Goal: Task Accomplishment & Management: Use online tool/utility

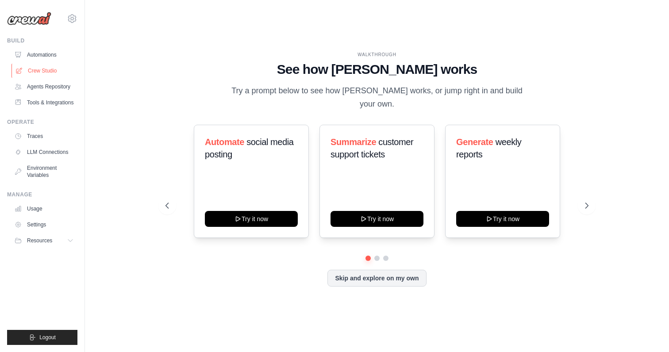
click at [35, 68] on link "Crew Studio" at bounding box center [44, 71] width 67 height 14
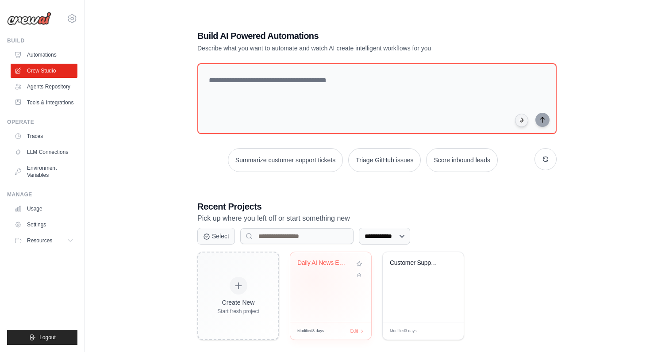
click at [316, 279] on div "Daily AI News Email Briefing" at bounding box center [330, 287] width 81 height 70
click at [54, 159] on link "LLM Connections" at bounding box center [44, 152] width 67 height 14
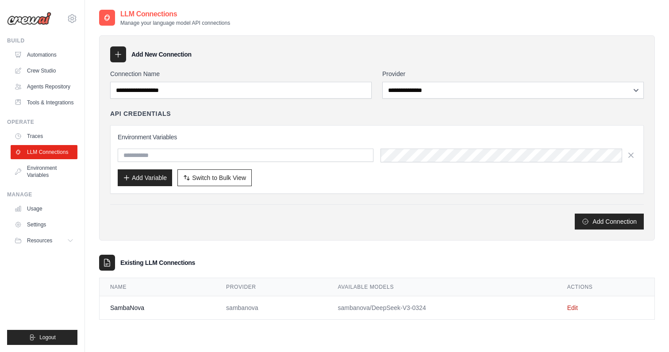
scroll to position [18, 0]
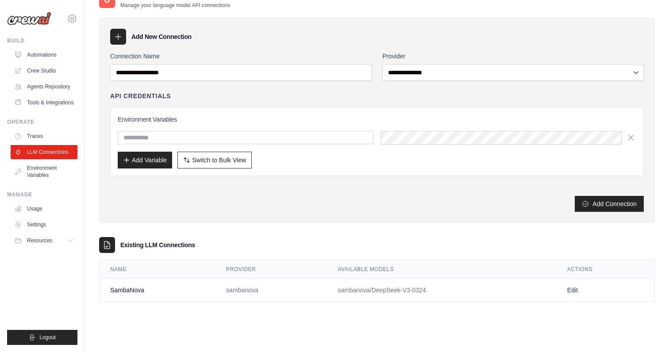
click at [574, 289] on link "Edit" at bounding box center [572, 290] width 11 height 7
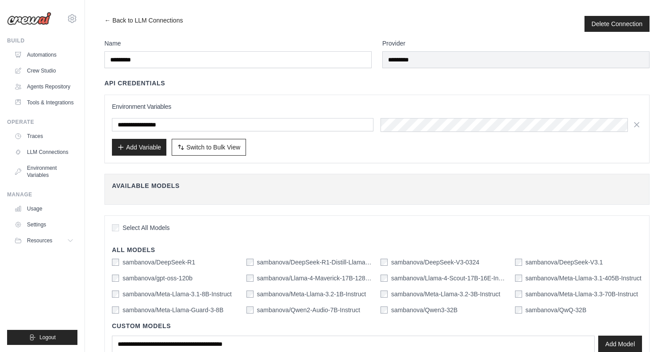
click at [116, 223] on div "Select All Models" at bounding box center [377, 229] width 530 height 12
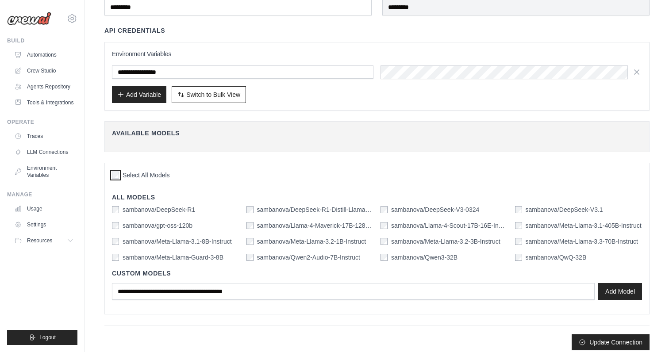
scroll to position [59, 0]
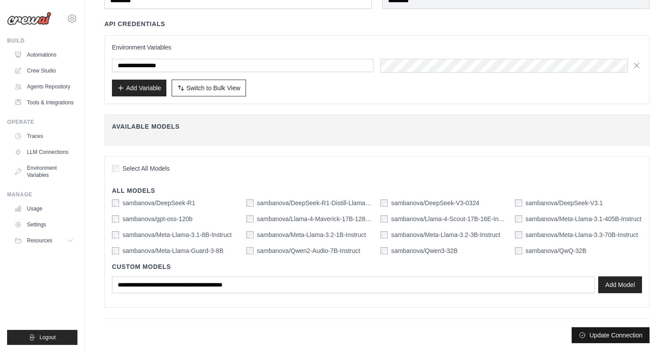
click at [614, 335] on button "Update Connection" at bounding box center [610, 335] width 78 height 16
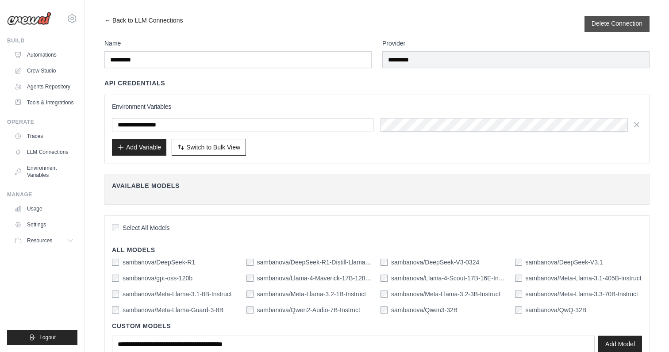
click at [636, 27] on button "Delete Connection" at bounding box center [616, 23] width 51 height 9
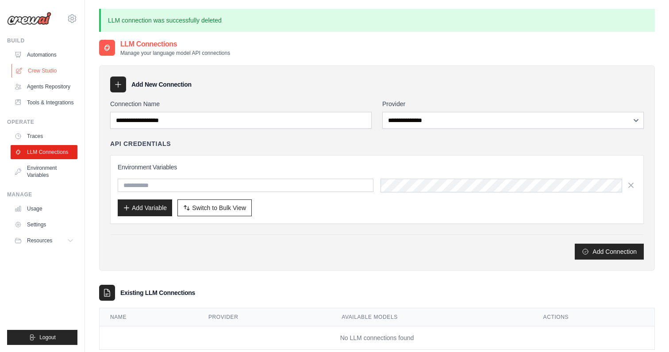
click at [33, 67] on link "Crew Studio" at bounding box center [44, 71] width 67 height 14
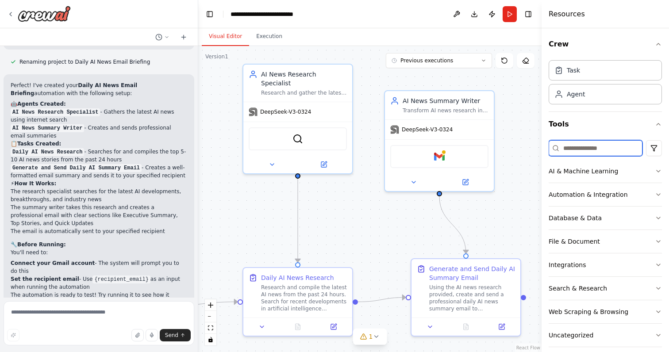
click at [586, 156] on input at bounding box center [595, 148] width 94 height 16
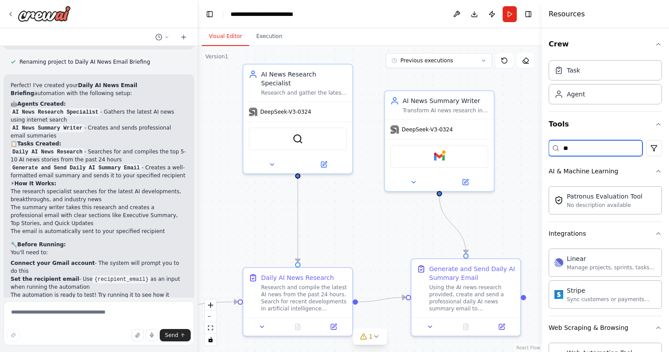
type input "*"
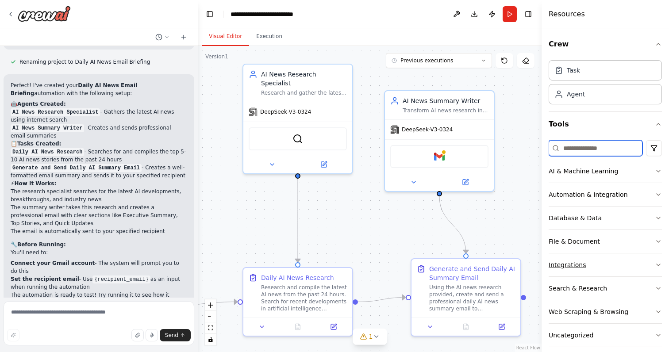
scroll to position [9, 0]
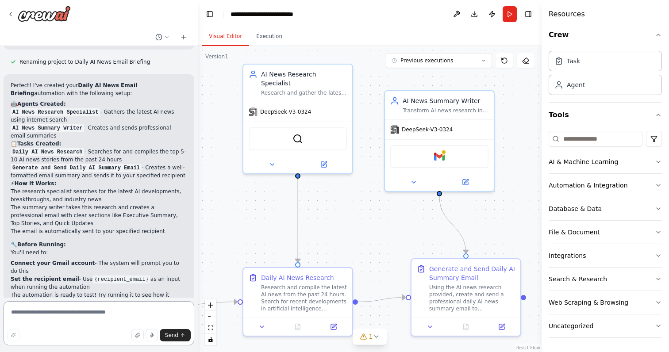
click at [76, 316] on textarea at bounding box center [99, 323] width 191 height 44
type textarea "**********"
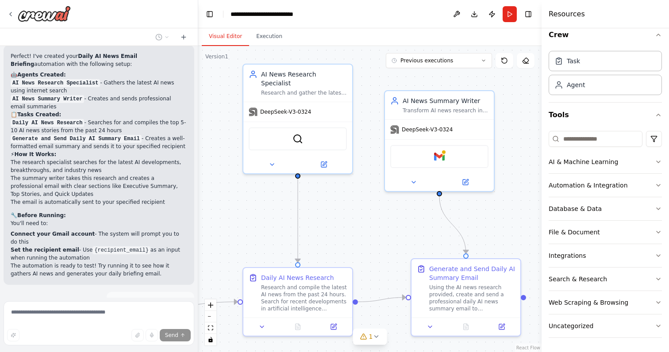
scroll to position [745, 0]
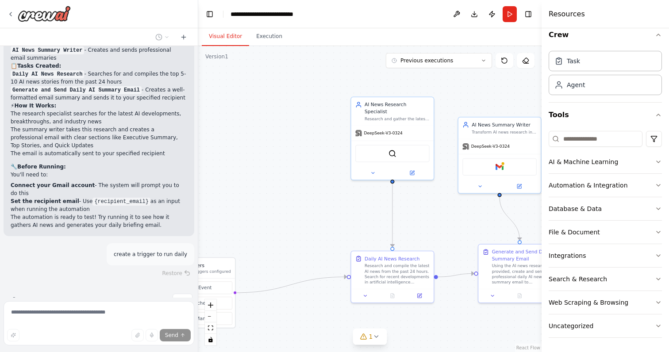
drag, startPoint x: 340, startPoint y: 203, endPoint x: 433, endPoint y: 199, distance: 93.4
click at [434, 199] on div ".deletable-edge-delete-btn { width: 20px; height: 20px; border: 0px solid #ffff…" at bounding box center [369, 199] width 343 height 306
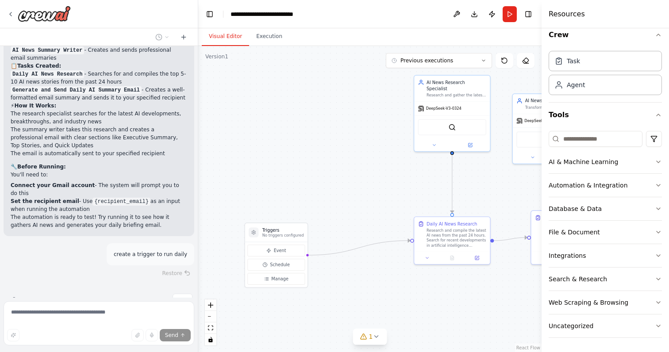
drag, startPoint x: 299, startPoint y: 225, endPoint x: 358, endPoint y: 196, distance: 65.1
click at [358, 196] on div ".deletable-edge-delete-btn { width: 20px; height: 20px; border: 0px solid #ffff…" at bounding box center [369, 199] width 343 height 306
drag, startPoint x: 283, startPoint y: 233, endPoint x: 347, endPoint y: 180, distance: 82.6
click at [347, 180] on div "Triggers No triggers configured" at bounding box center [329, 177] width 42 height 11
drag, startPoint x: 347, startPoint y: 184, endPoint x: 336, endPoint y: 176, distance: 13.2
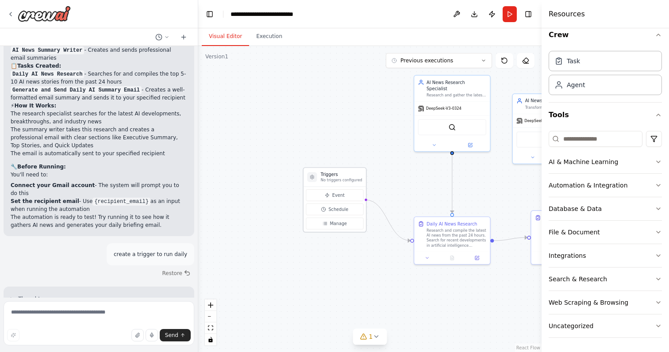
click at [336, 176] on div "Triggers No triggers configured" at bounding box center [342, 177] width 42 height 11
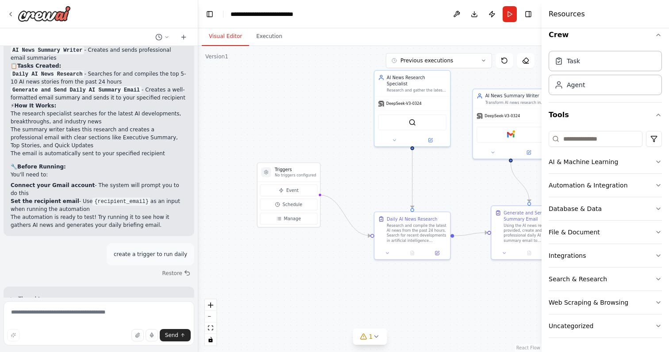
drag, startPoint x: 401, startPoint y: 176, endPoint x: 355, endPoint y: 171, distance: 47.1
click at [355, 171] on div ".deletable-edge-delete-btn { width: 20px; height: 20px; border: 0px solid #ffff…" at bounding box center [369, 199] width 343 height 306
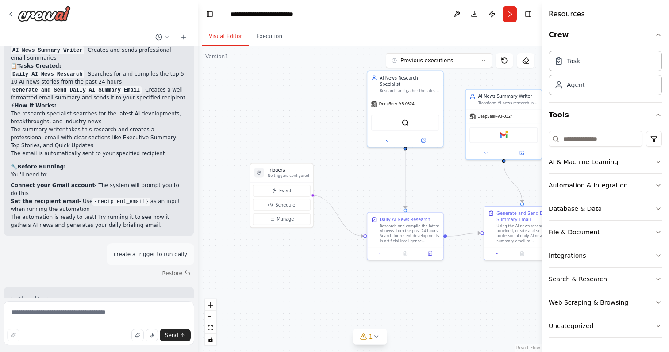
scroll to position [855, 0]
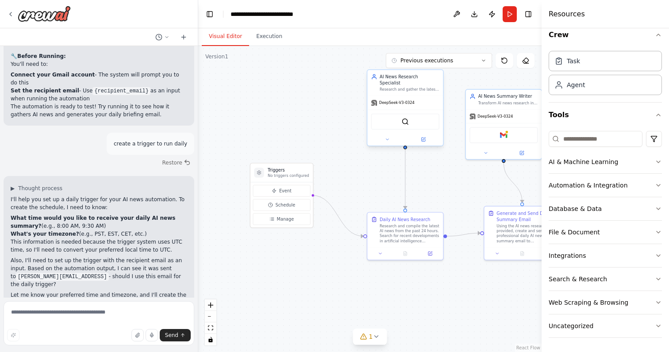
click at [395, 116] on div "SerperDevTool" at bounding box center [405, 122] width 68 height 16
click at [387, 137] on icon at bounding box center [387, 139] width 5 height 5
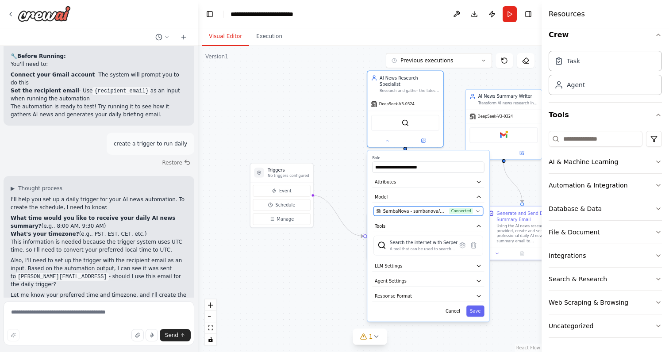
click at [406, 208] on span "SambaNova - sambanova/DeepSeek-V3-0324 (SambaNova)" at bounding box center [415, 211] width 64 height 6
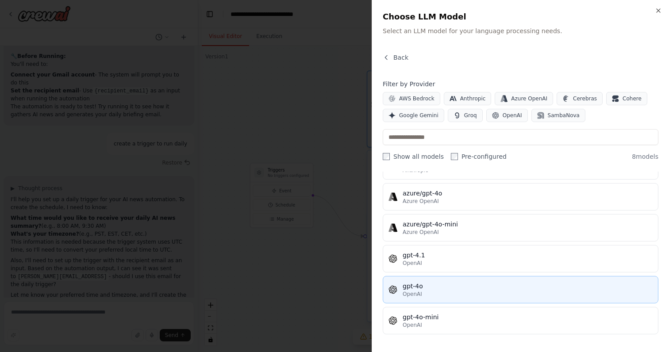
scroll to position [0, 0]
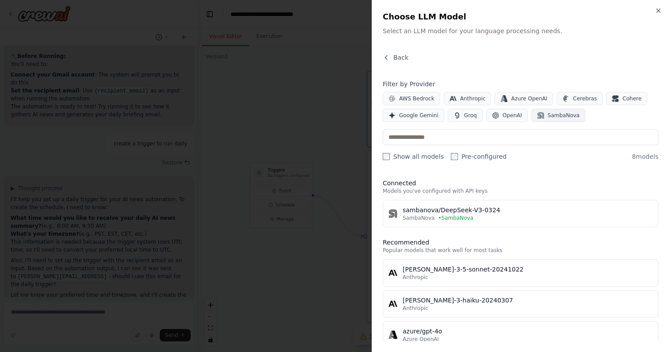
click at [537, 116] on icon "button" at bounding box center [540, 115] width 7 height 7
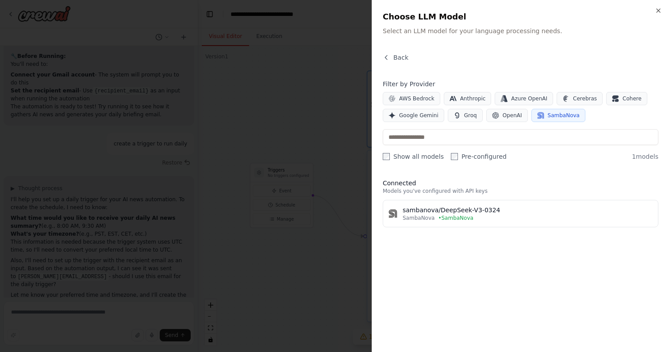
click at [547, 112] on span "SambaNova" at bounding box center [563, 115] width 32 height 7
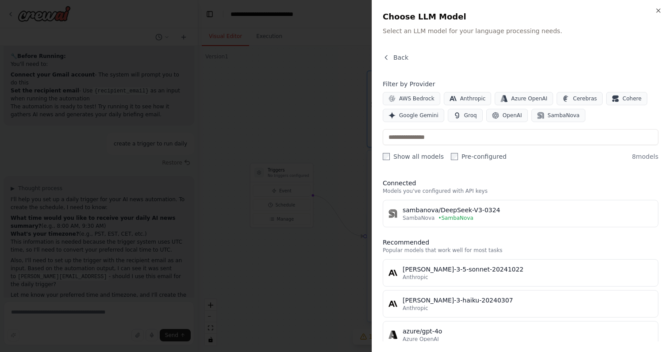
click at [415, 158] on label "Show all models" at bounding box center [412, 156] width 61 height 9
click at [295, 91] on div at bounding box center [334, 176] width 669 height 352
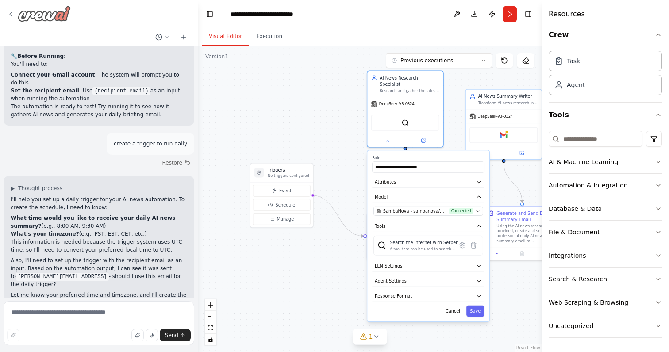
click at [9, 12] on icon at bounding box center [10, 14] width 7 height 7
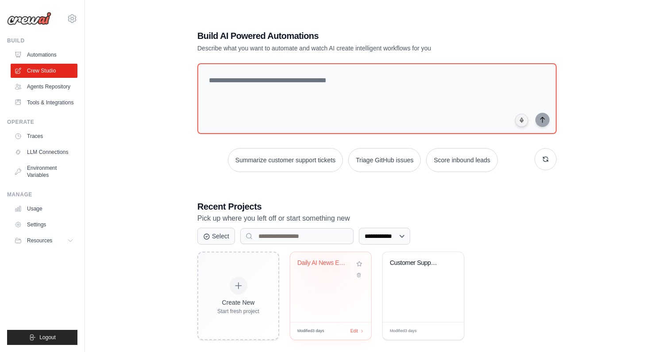
click at [326, 271] on div "Daily AI News Email Briefing" at bounding box center [330, 269] width 67 height 20
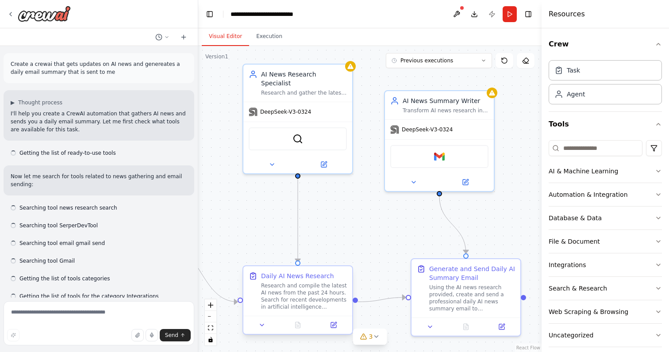
scroll to position [855, 0]
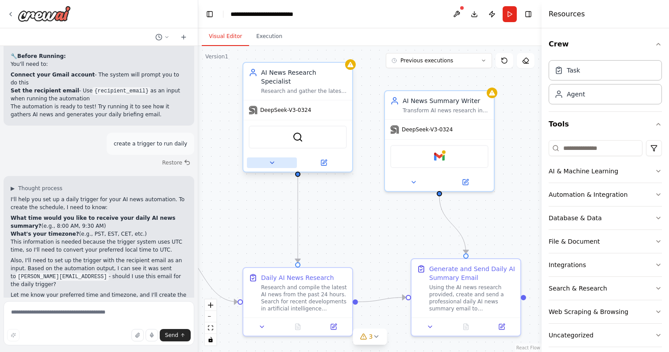
click at [269, 159] on icon at bounding box center [271, 162] width 7 height 7
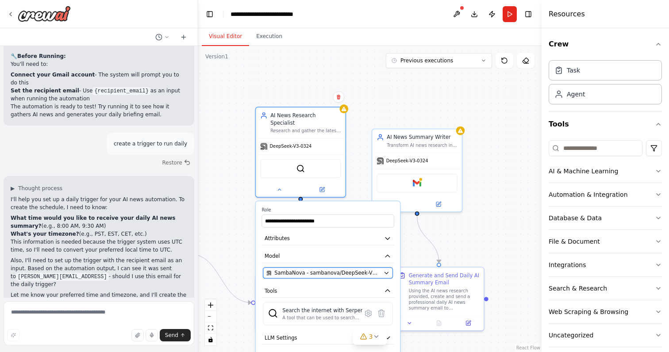
click at [345, 269] on span "SambaNova - sambanova/DeepSeek-V3-0324" at bounding box center [327, 272] width 106 height 7
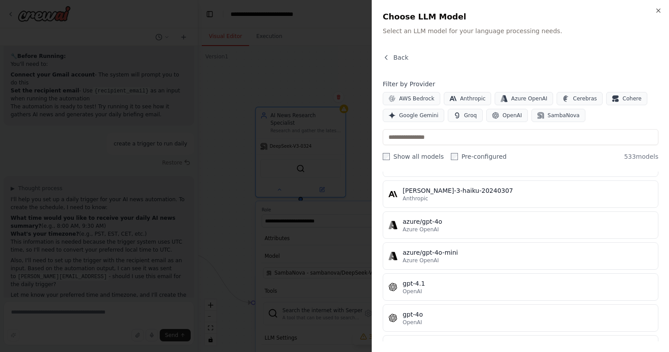
scroll to position [0, 0]
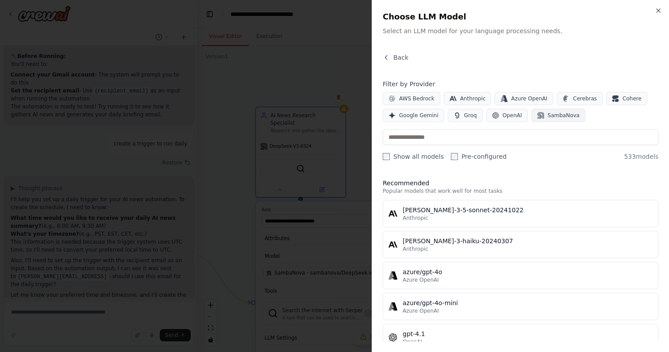
click at [554, 117] on span "SambaNova" at bounding box center [563, 115] width 32 height 7
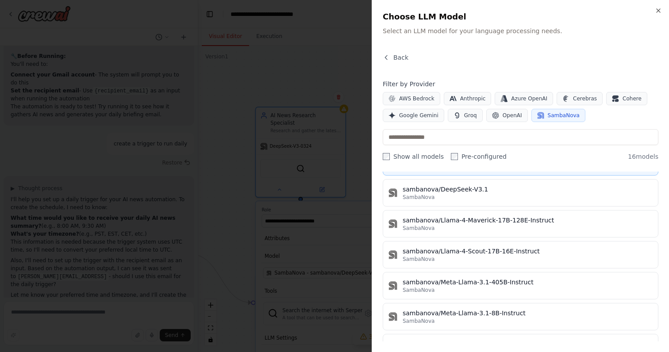
scroll to position [118, 0]
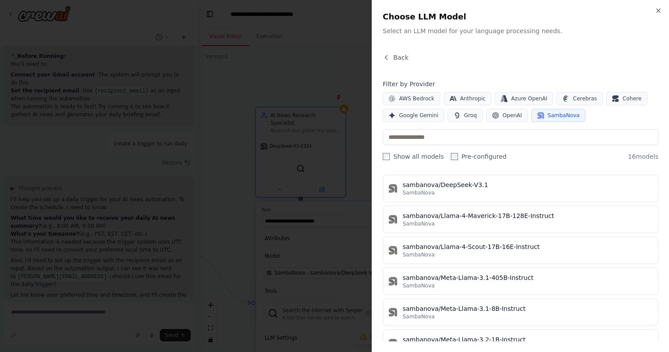
click at [288, 130] on div at bounding box center [334, 176] width 669 height 352
